Goal: Task Accomplishment & Management: Manage account settings

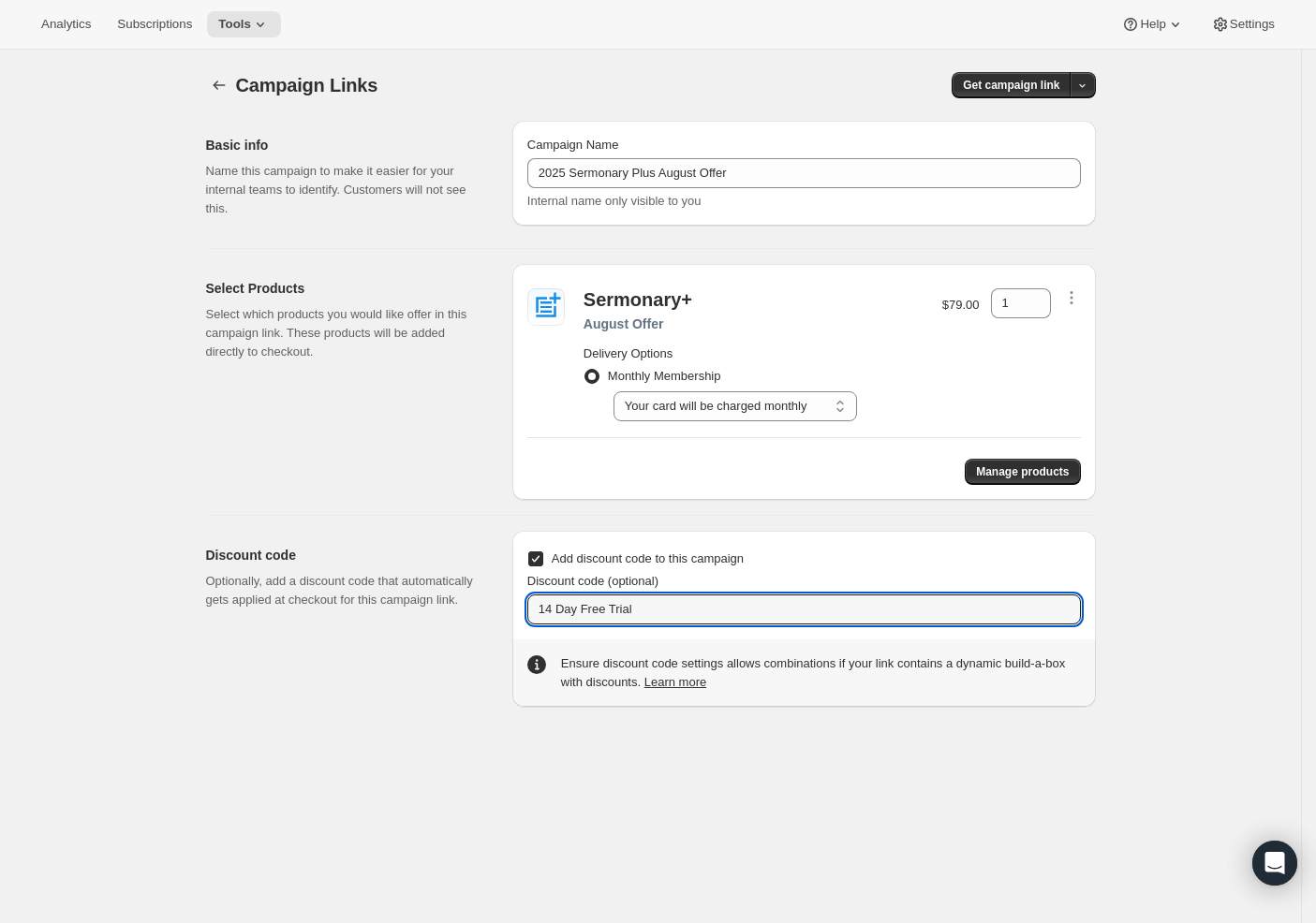
select select "gid://shopify/SellingPlan/690924028220"
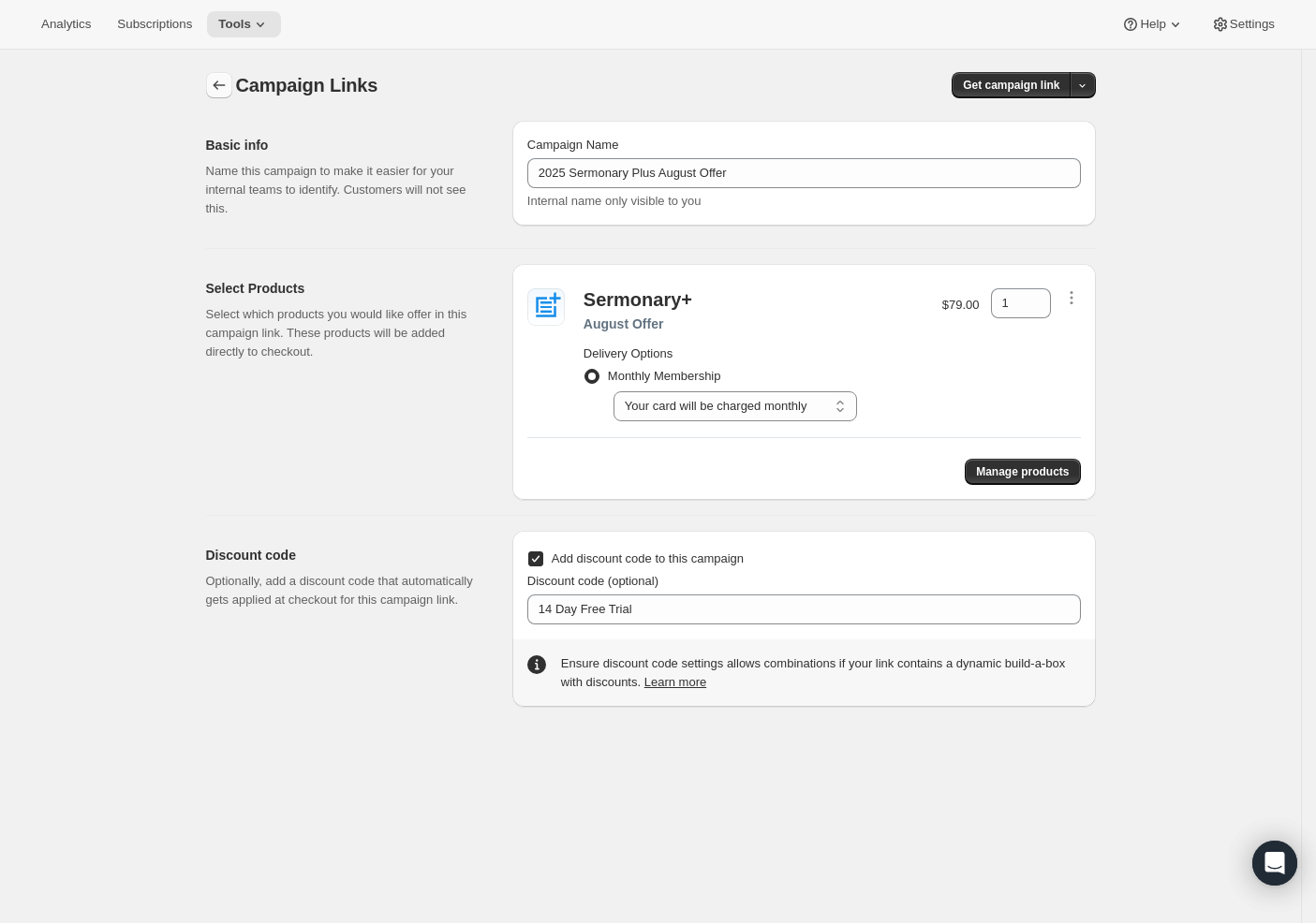
click at [228, 82] on icon "button" at bounding box center [219, 84] width 18 height 18
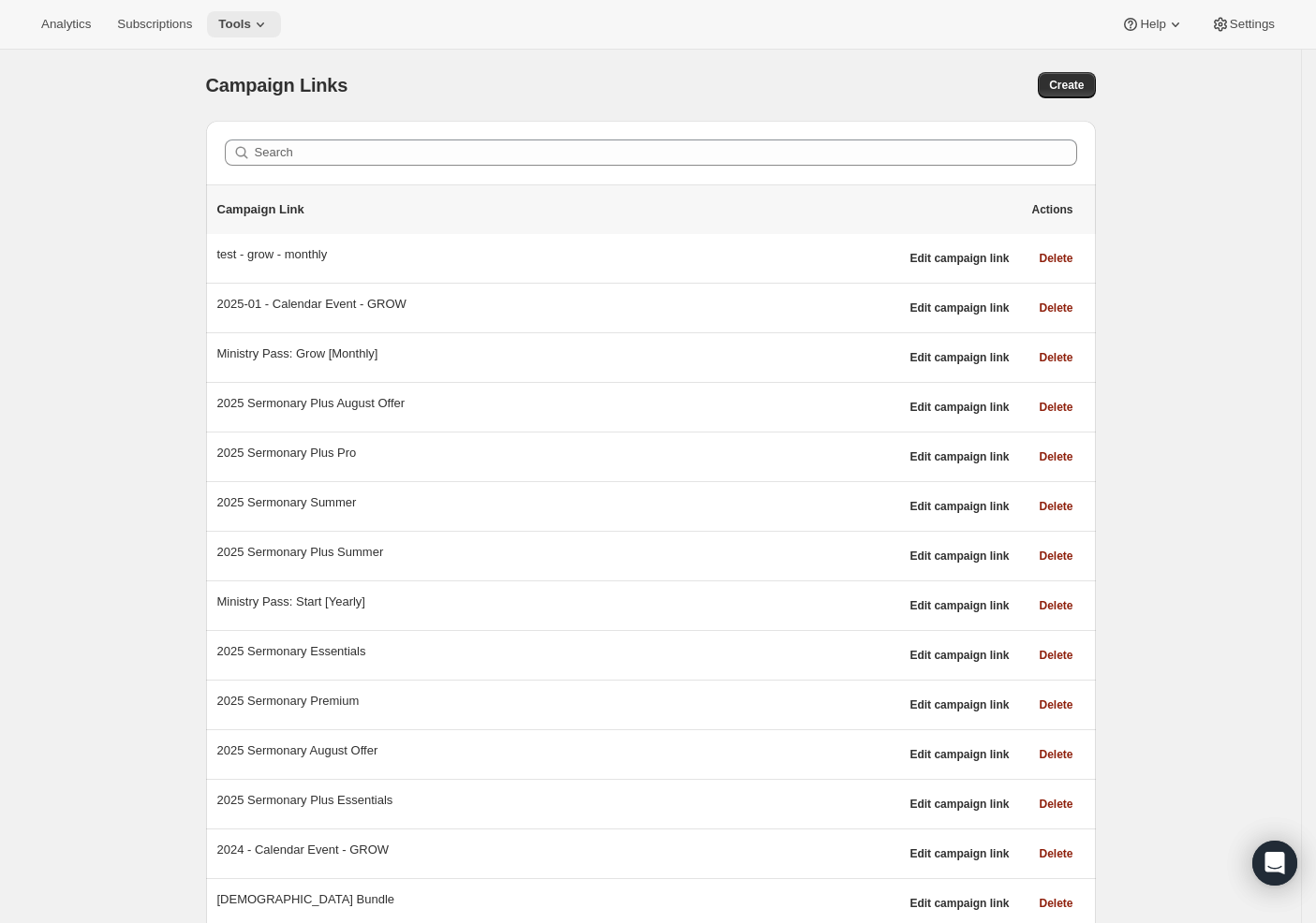
click at [219, 26] on span "Tools" at bounding box center [235, 24] width 33 height 15
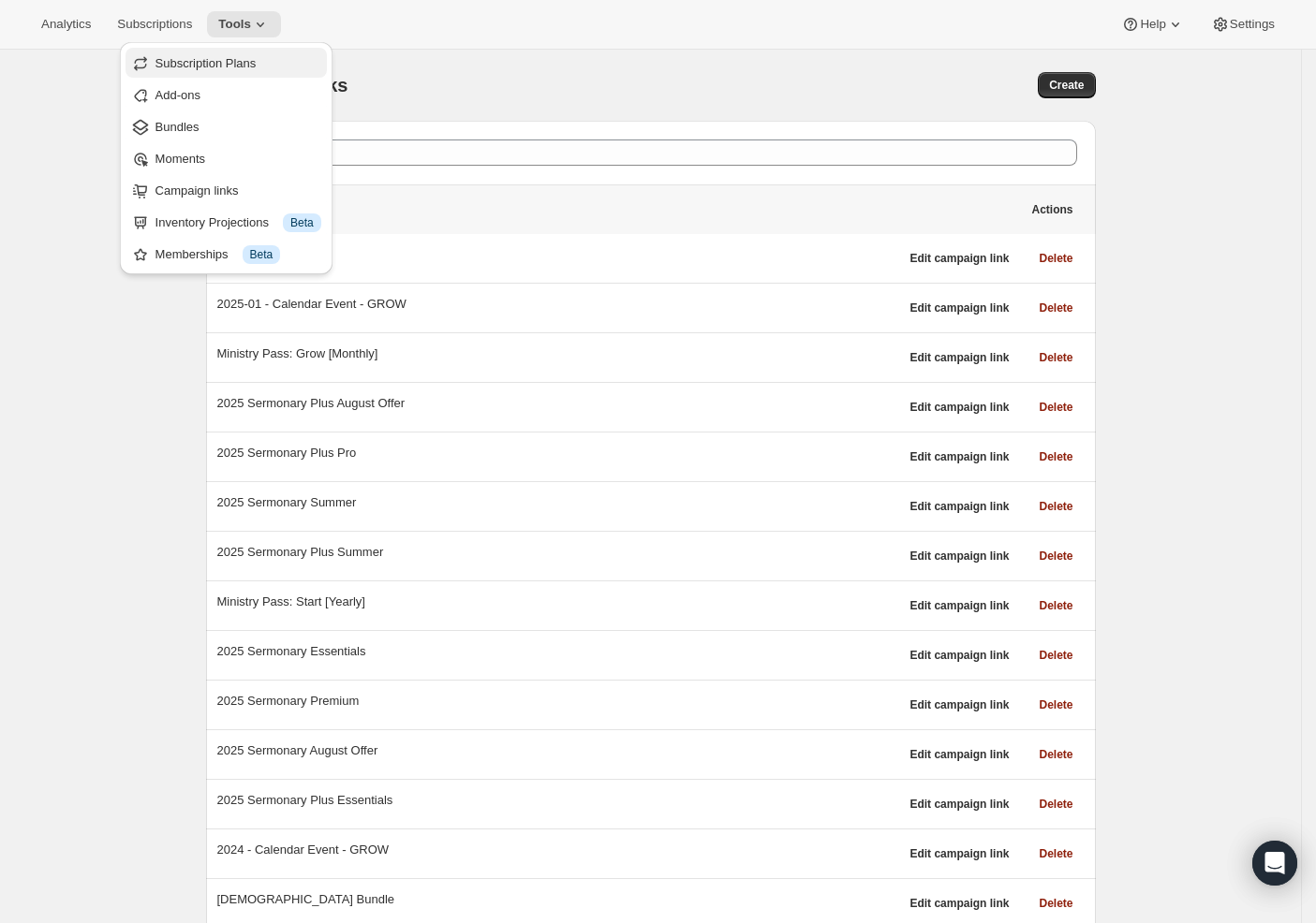
click at [217, 57] on span "Subscription Plans" at bounding box center [206, 63] width 102 height 14
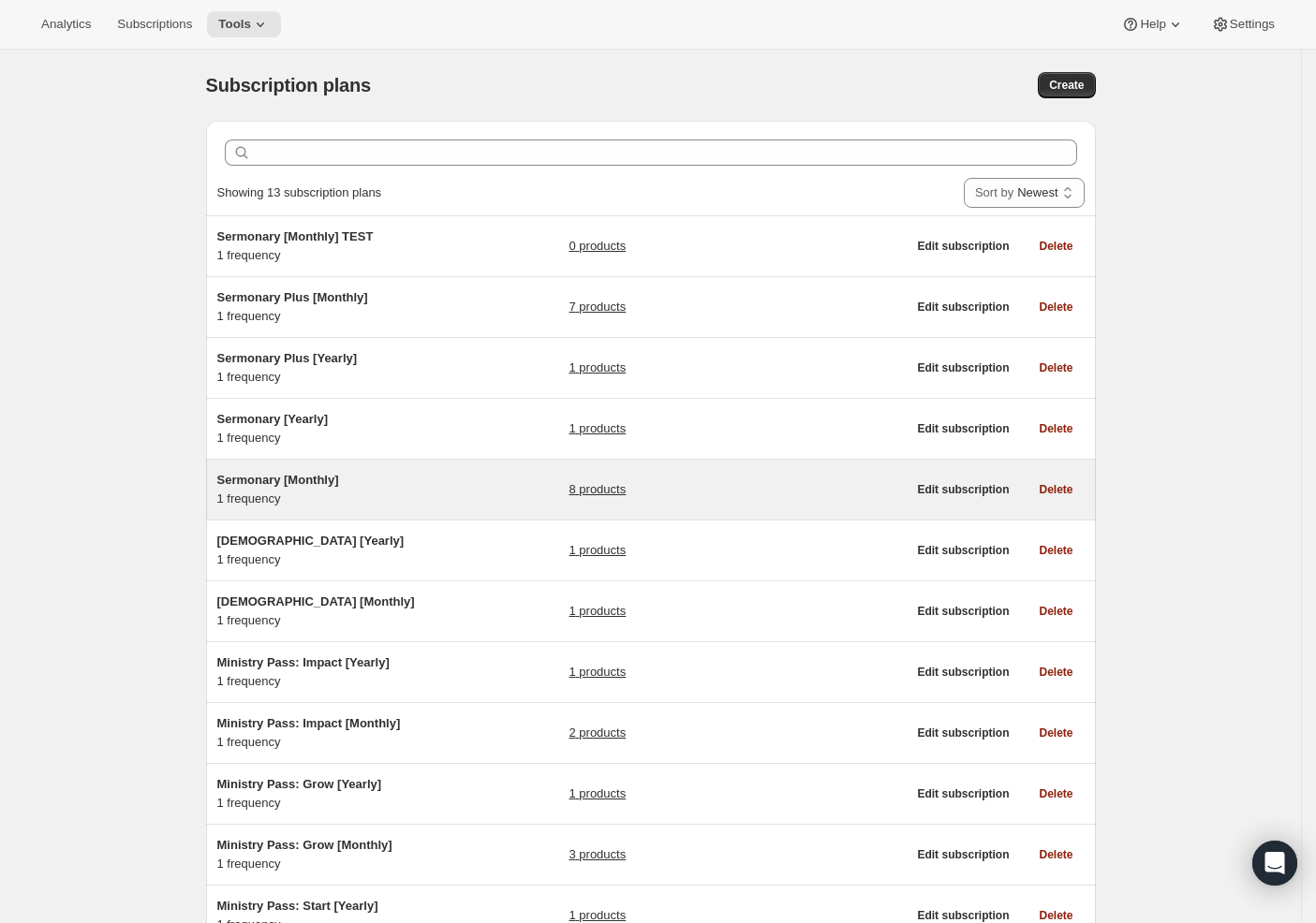
click at [421, 495] on div "Sermonary [Monthly] 1 frequency" at bounding box center [335, 489] width 234 height 38
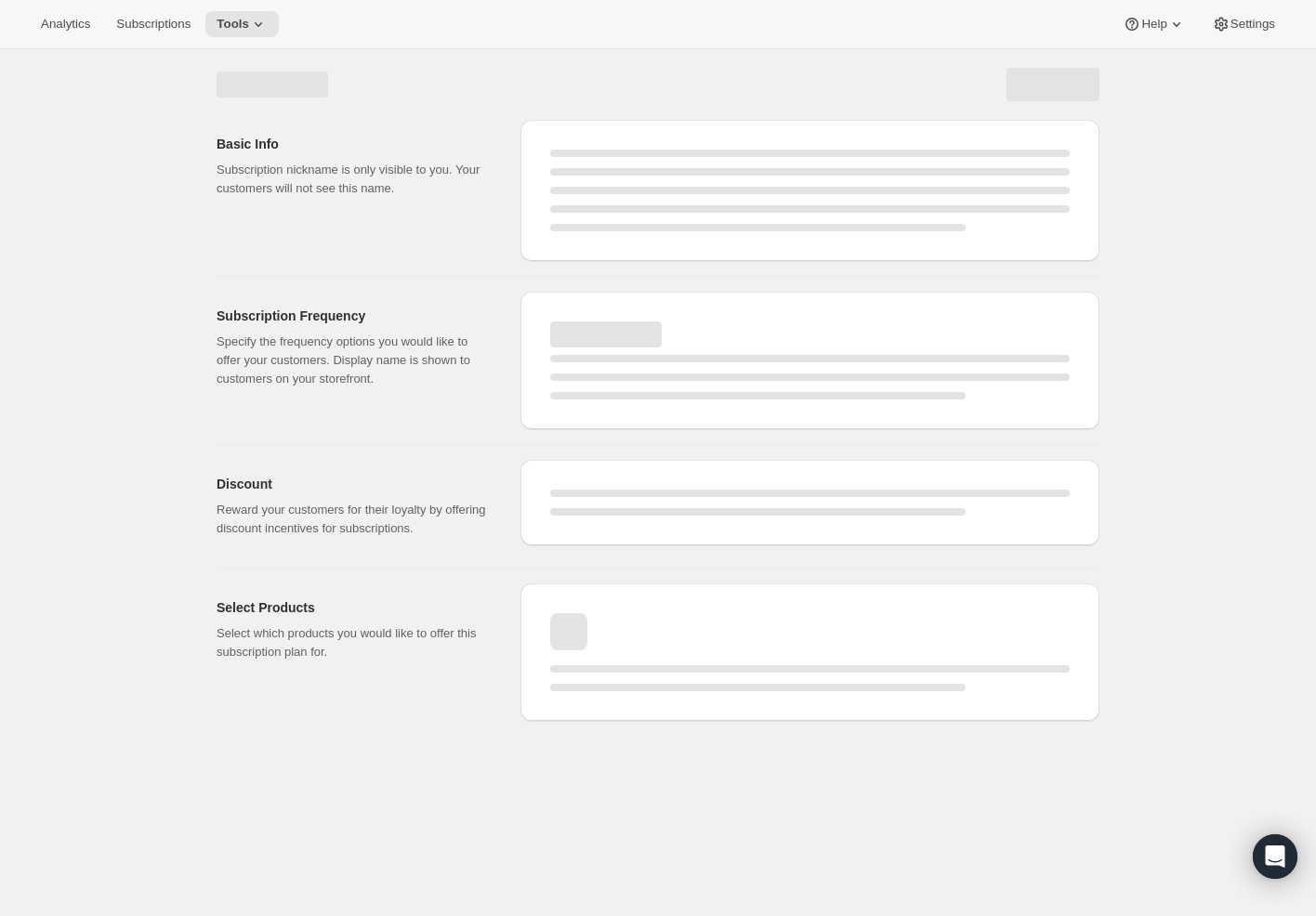
select select "WEEK"
select select "MONTH"
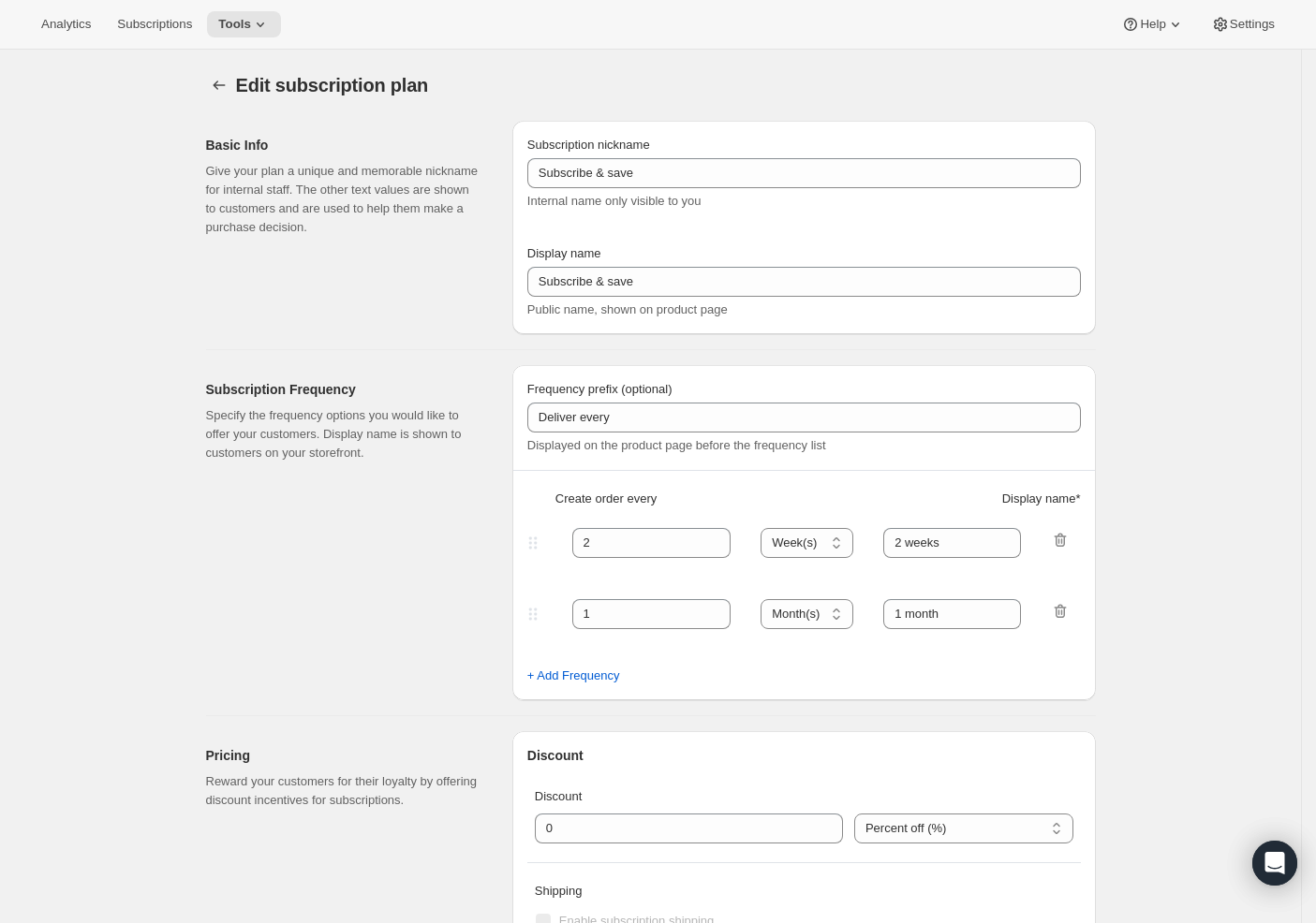
type input "Sermonary [Monthly]"
type input "Monthly Membership"
type input "Your card will be charged"
type input "1"
select select "MONTH"
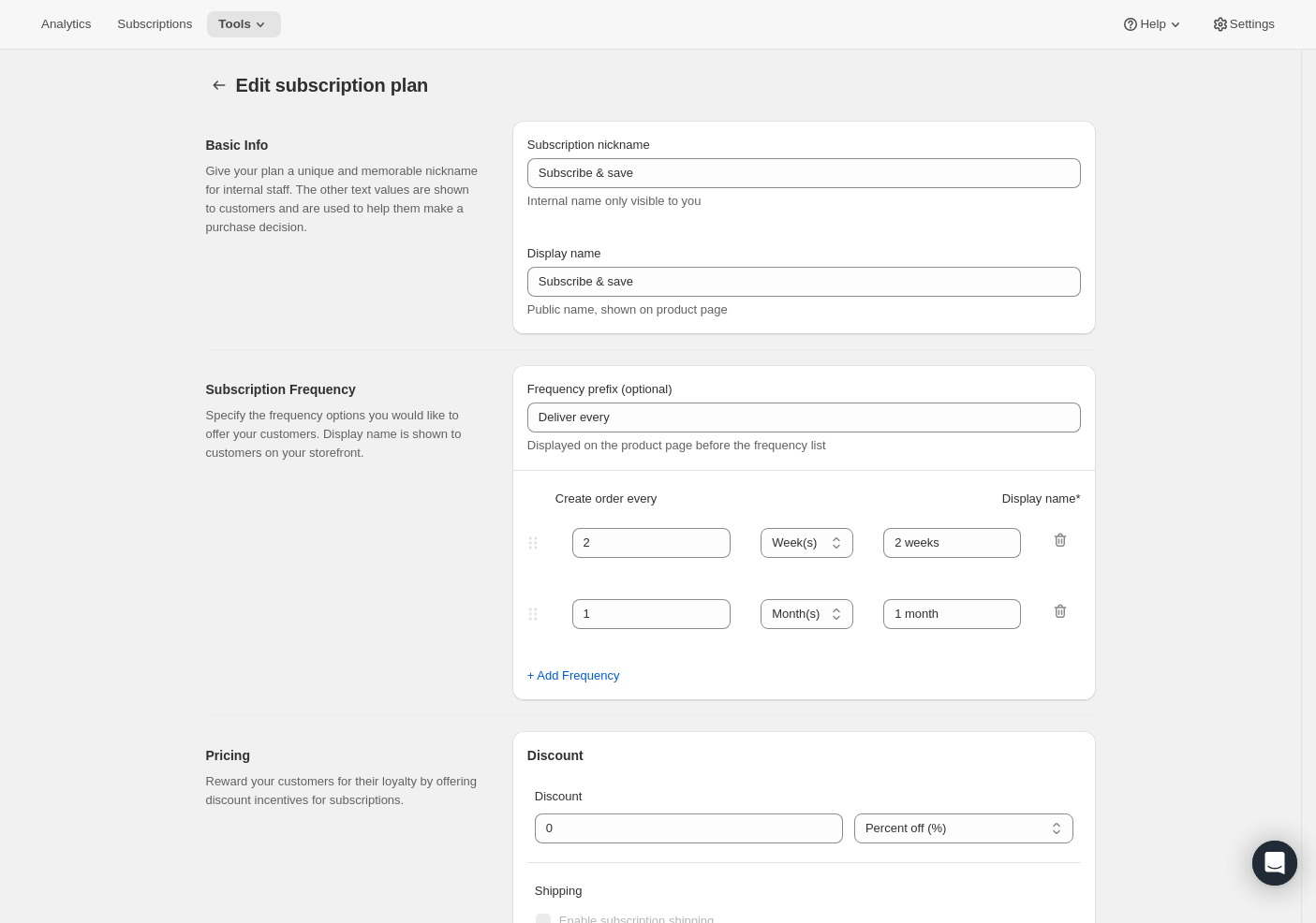
type input "monthly"
